Goal: Task Accomplishment & Management: Use online tool/utility

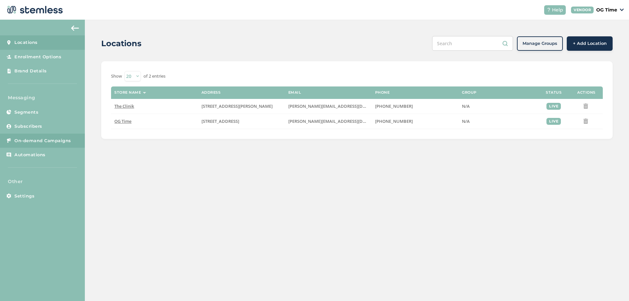
click at [45, 141] on span "On-demand Campaigns" at bounding box center [42, 141] width 57 height 7
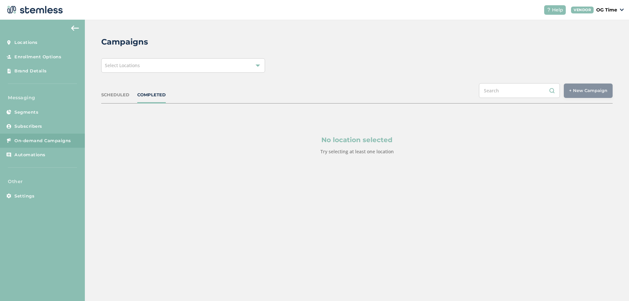
click at [156, 68] on div "Select Locations" at bounding box center [183, 65] width 164 height 14
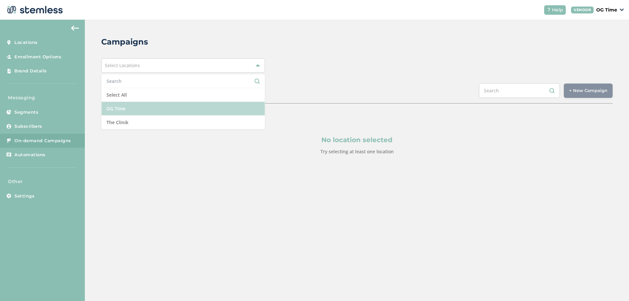
click at [135, 110] on li "OG Time" at bounding box center [183, 109] width 163 height 14
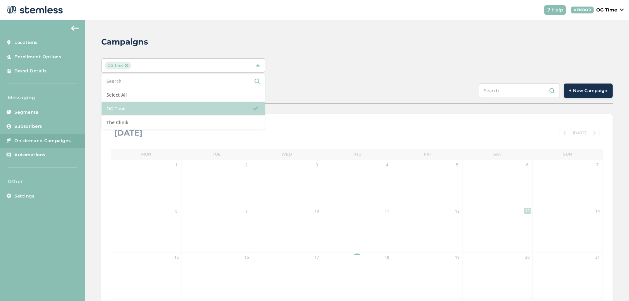
click at [135, 110] on li "OG Time" at bounding box center [183, 109] width 163 height 14
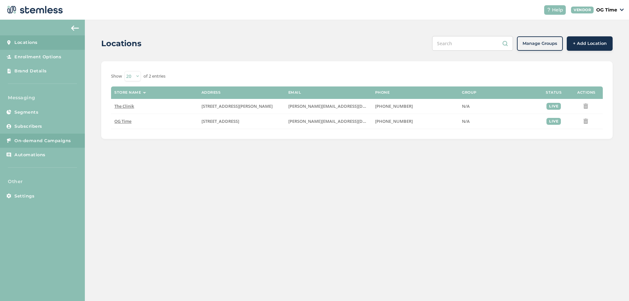
click at [38, 142] on span "On-demand Campaigns" at bounding box center [42, 141] width 57 height 7
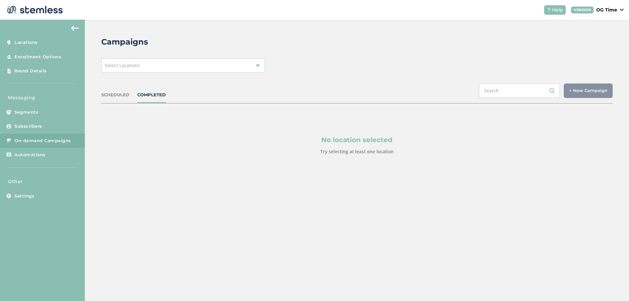
click at [245, 69] on div "Select Locations" at bounding box center [183, 65] width 164 height 14
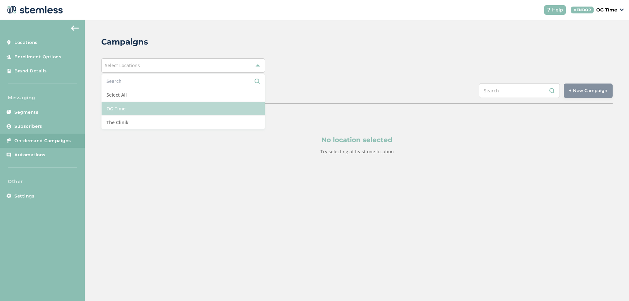
click at [124, 110] on li "OG Time" at bounding box center [183, 109] width 163 height 14
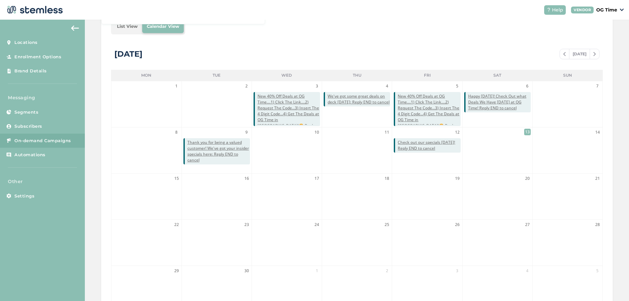
scroll to position [142, 0]
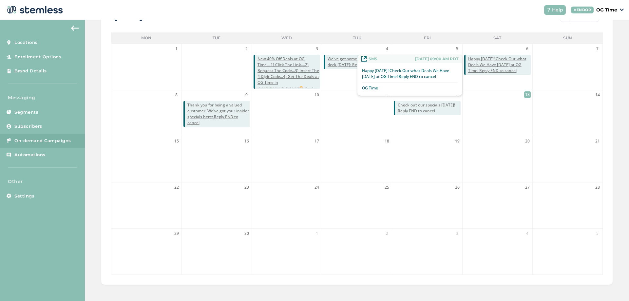
click at [491, 64] on span "Happy Saturday! Check Out what Deals We Have Today at OG Time! Reply END to can…" at bounding box center [499, 65] width 63 height 18
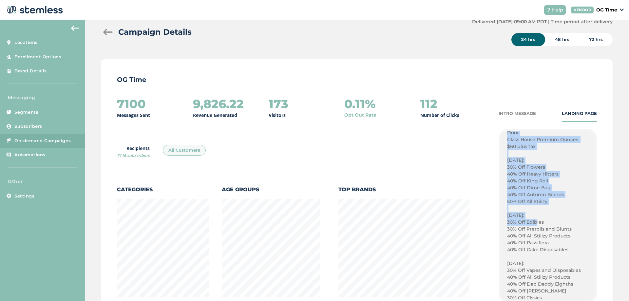
scroll to position [368, 0]
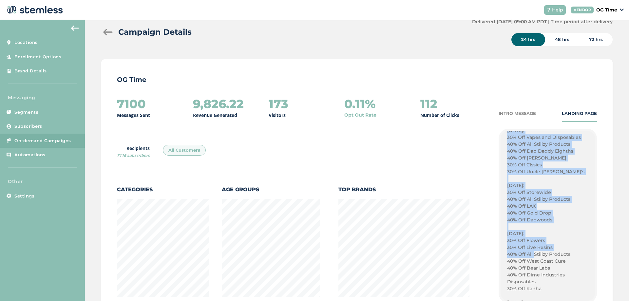
drag, startPoint x: 505, startPoint y: 173, endPoint x: 530, endPoint y: 245, distance: 76.0
click at [530, 250] on div "50% Off All Stiiizy Products Today! BEST PRICES ON STIIIZY IN THE STATE! Plug P…" at bounding box center [547, 250] width 81 height 605
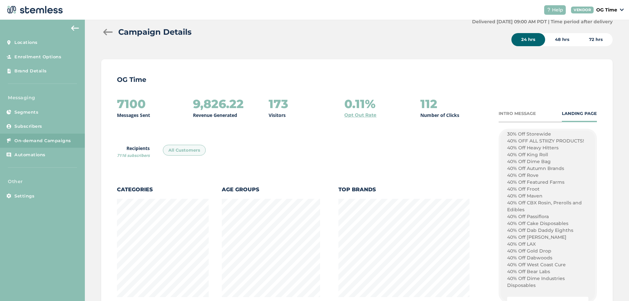
scroll to position [662, 0]
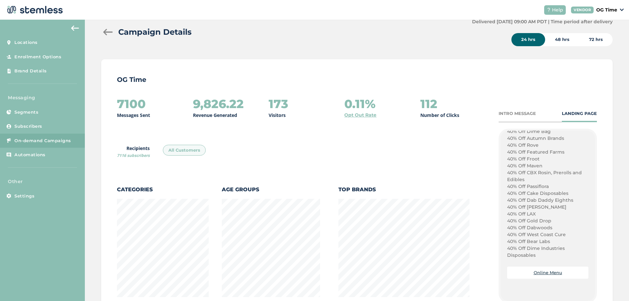
click at [533, 255] on p "40% Off Dime Industries Disposables" at bounding box center [547, 252] width 81 height 14
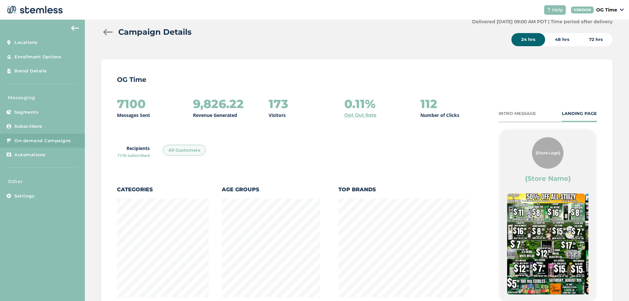
scroll to position [131, 0]
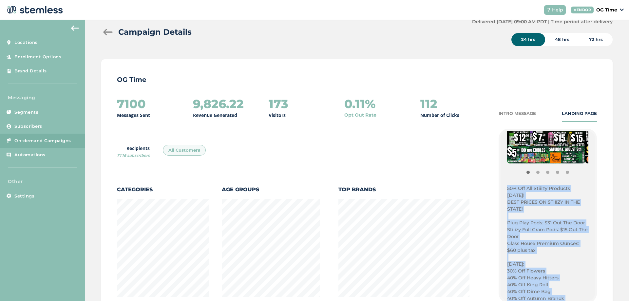
copy div "50% Off All Stiiizy Products Today! BEST PRICES ON STIIIZY IN THE STATE! Plug P…"
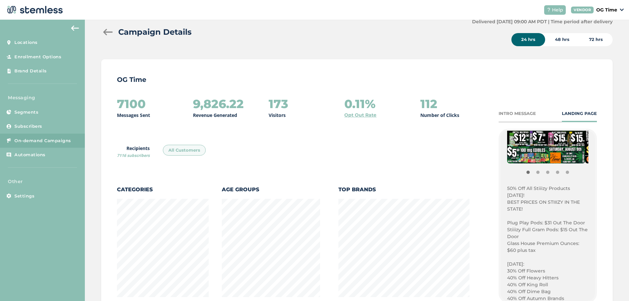
click at [104, 31] on div at bounding box center [107, 32] width 13 height 7
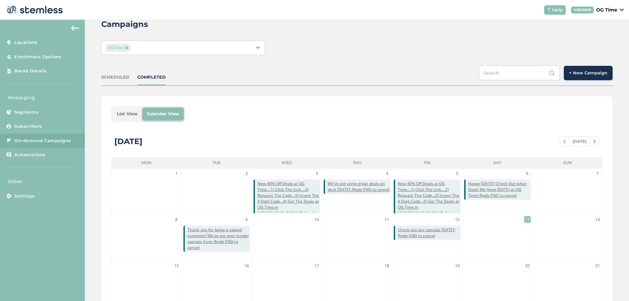
click at [584, 69] on button "+ New Campaign" at bounding box center [588, 73] width 49 height 14
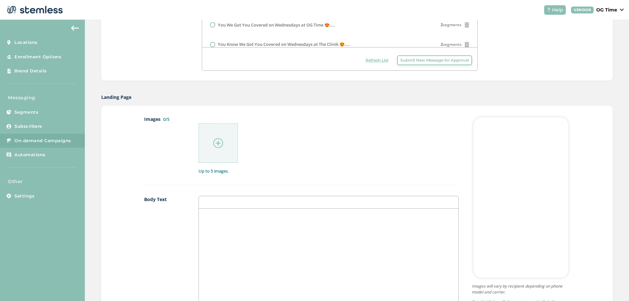
scroll to position [247, 0]
click at [225, 226] on div at bounding box center [328, 273] width 259 height 131
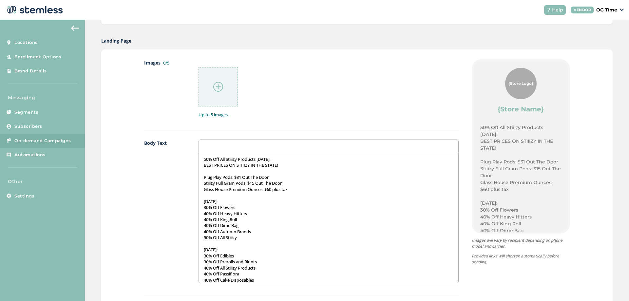
scroll to position [312, 0]
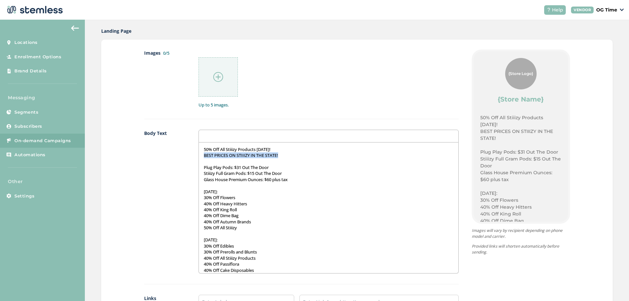
drag, startPoint x: 283, startPoint y: 154, endPoint x: 203, endPoint y: 157, distance: 80.3
click at [204, 157] on p "BEST PRICES ON STIIIZY IN THE STATE!" at bounding box center [328, 155] width 249 height 6
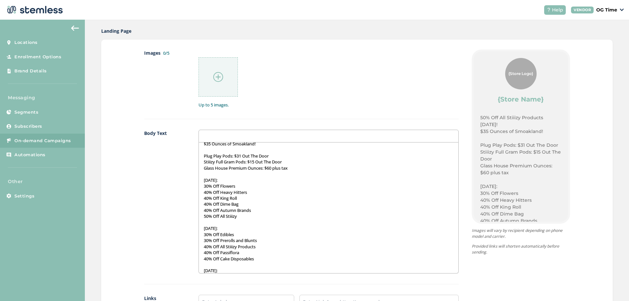
scroll to position [0, 0]
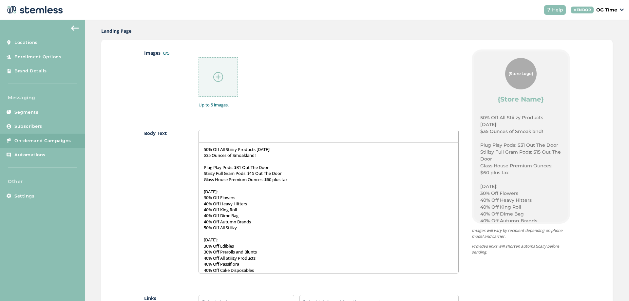
click at [217, 79] on img at bounding box center [218, 77] width 10 height 10
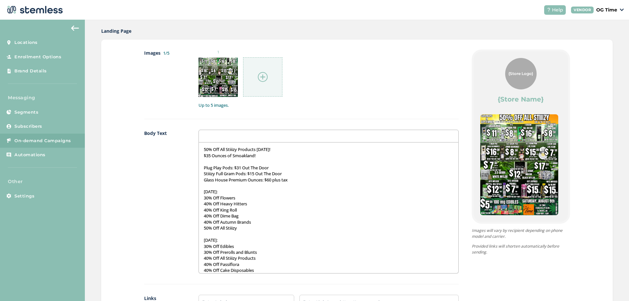
click at [261, 77] on img at bounding box center [263, 77] width 10 height 10
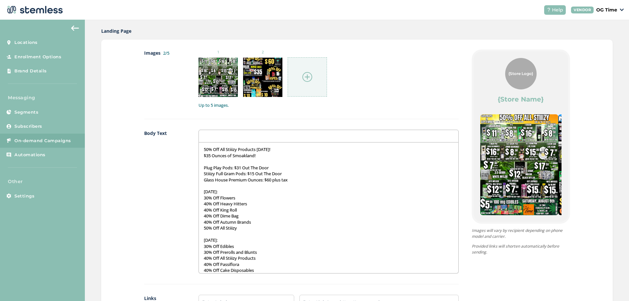
click at [306, 78] on img at bounding box center [307, 77] width 10 height 10
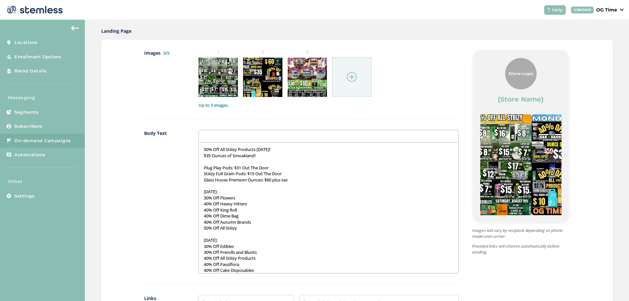
drag, startPoint x: 527, startPoint y: 166, endPoint x: 392, endPoint y: 169, distance: 135.6
click at [393, 170] on div "Images 3/5 1 2 3 Up to 5 images. Body Text 50% Off All Stiiizy Products Today! …" at bounding box center [357, 209] width 426 height 320
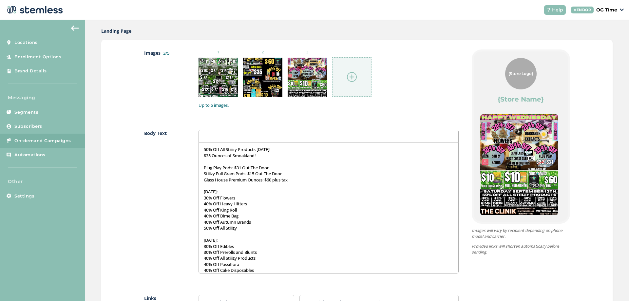
click at [349, 78] on img at bounding box center [352, 77] width 10 height 10
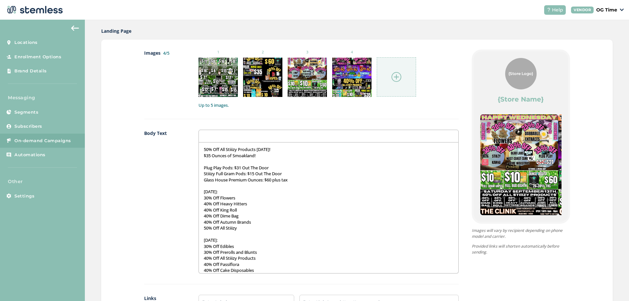
click at [393, 75] on img at bounding box center [396, 77] width 10 height 10
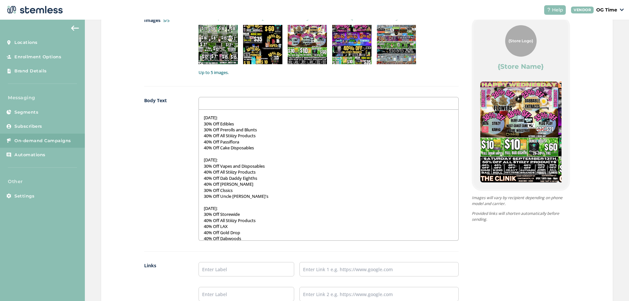
scroll to position [131, 0]
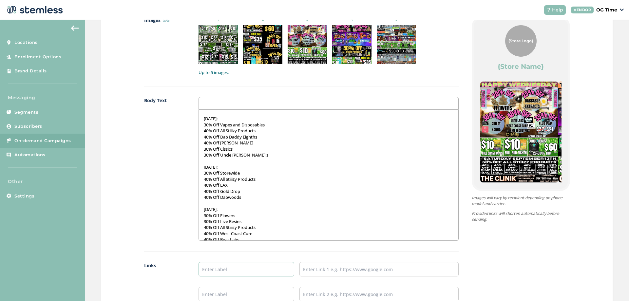
drag, startPoint x: 245, startPoint y: 270, endPoint x: 238, endPoint y: 269, distance: 6.4
click at [245, 270] on input "text" at bounding box center [246, 269] width 96 height 14
type input "Online Menu"
click at [344, 270] on input "text" at bounding box center [378, 269] width 159 height 14
type input "https://weedmaps.com/dispensaries/og-time-el-monte"
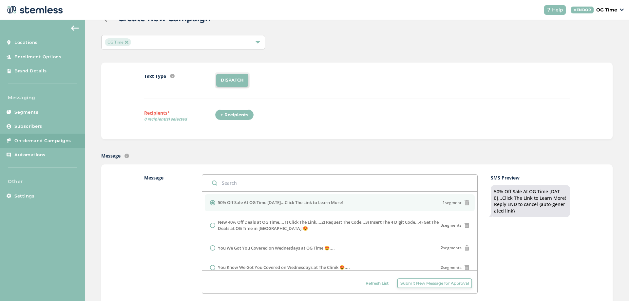
scroll to position [18, 0]
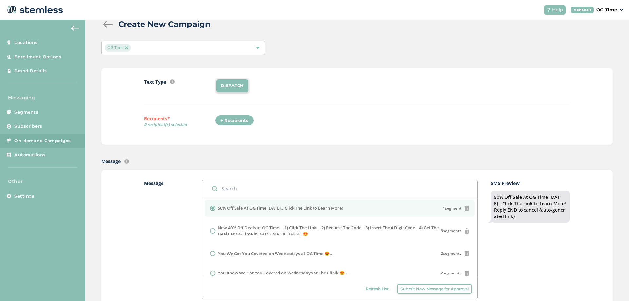
click at [236, 120] on div "+ Recipients" at bounding box center [234, 120] width 39 height 11
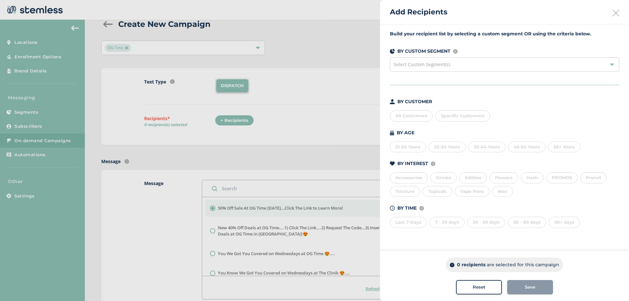
click at [410, 117] on div "All Customers" at bounding box center [411, 115] width 43 height 11
click at [531, 287] on span "Save" at bounding box center [530, 287] width 10 height 7
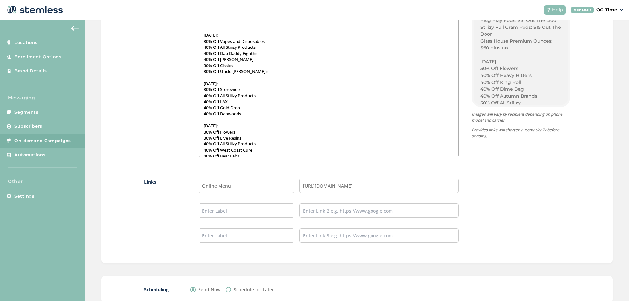
scroll to position [472, 0]
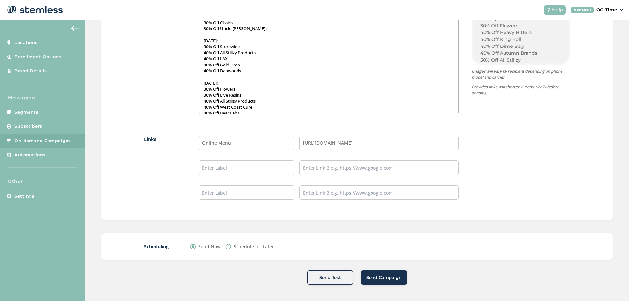
click at [384, 277] on span "Send Campaign" at bounding box center [383, 277] width 35 height 7
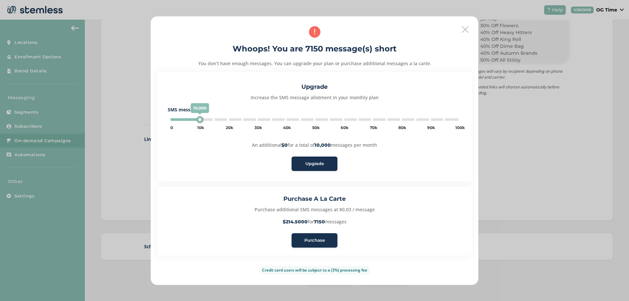
click at [312, 241] on span "Purchase" at bounding box center [314, 240] width 21 height 7
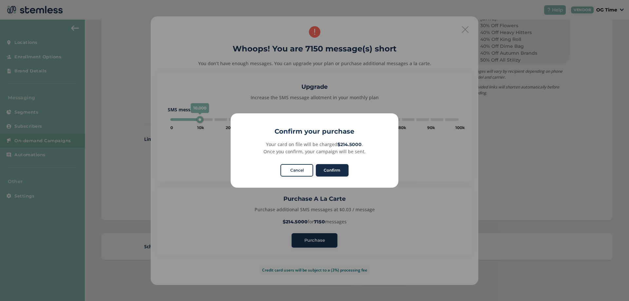
click at [335, 173] on button "Confirm" at bounding box center [332, 170] width 33 height 12
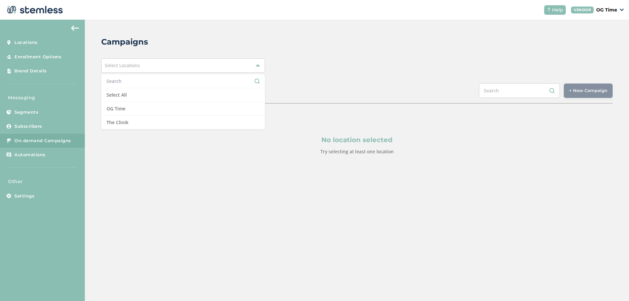
drag, startPoint x: 0, startPoint y: 0, endPoint x: 377, endPoint y: 2, distance: 376.9
click at [347, 43] on div "Campaigns" at bounding box center [354, 42] width 506 height 12
